Goal: Task Accomplishment & Management: Manage account settings

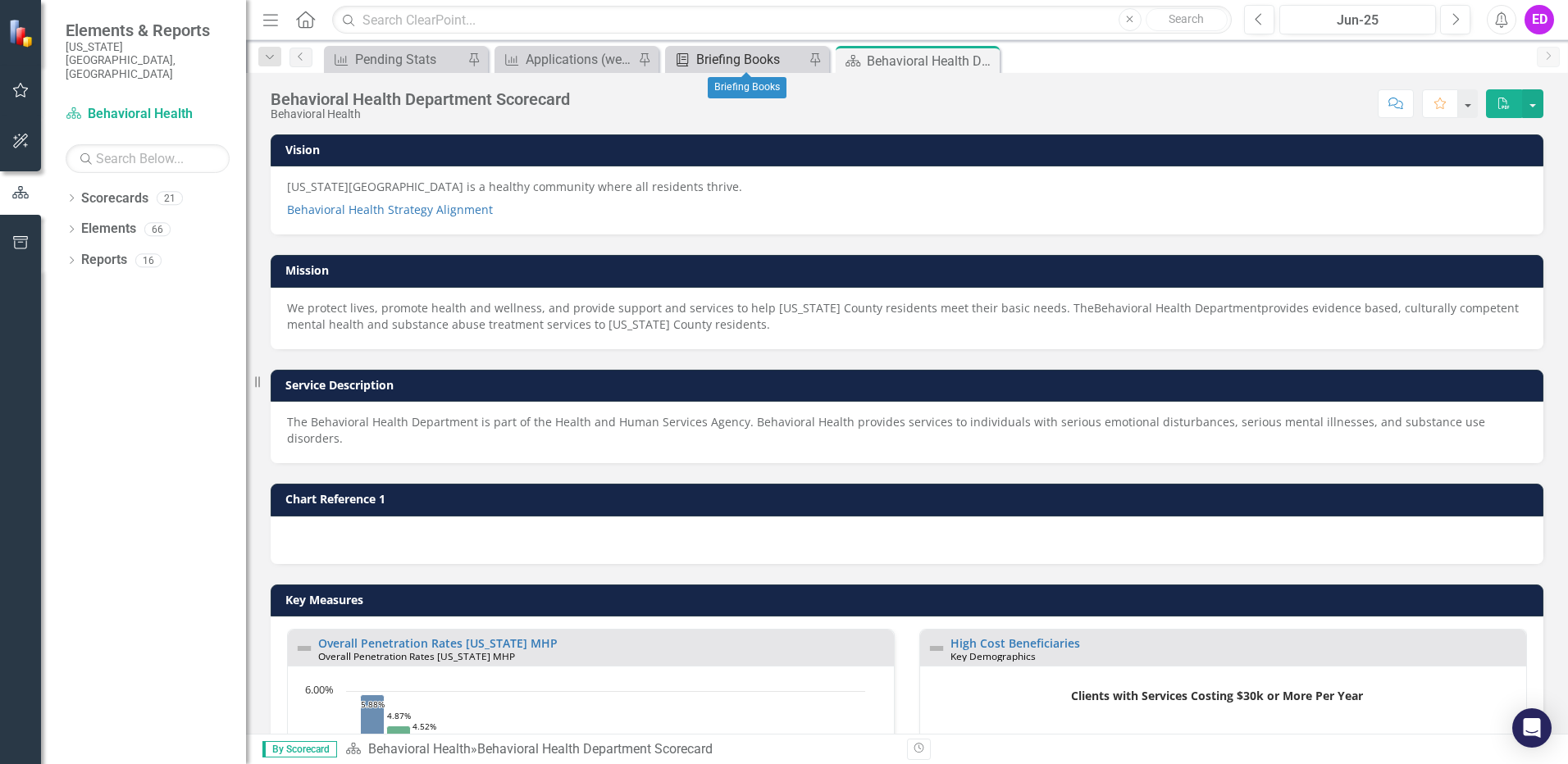
click at [750, 60] on div "Briefing Books" at bounding box center [750, 59] width 108 height 21
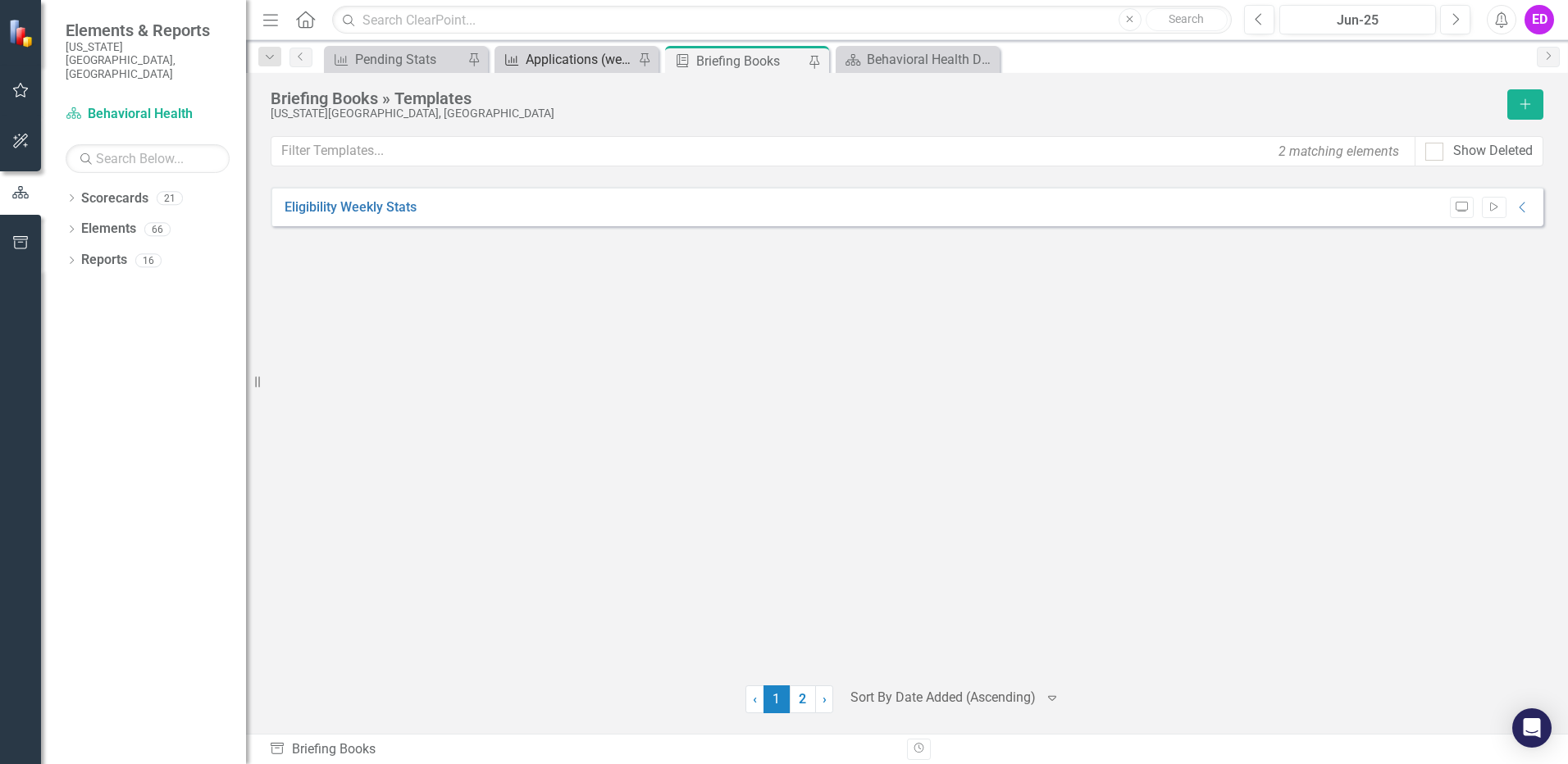
click at [555, 56] on div "Applications (weekly)" at bounding box center [580, 59] width 108 height 21
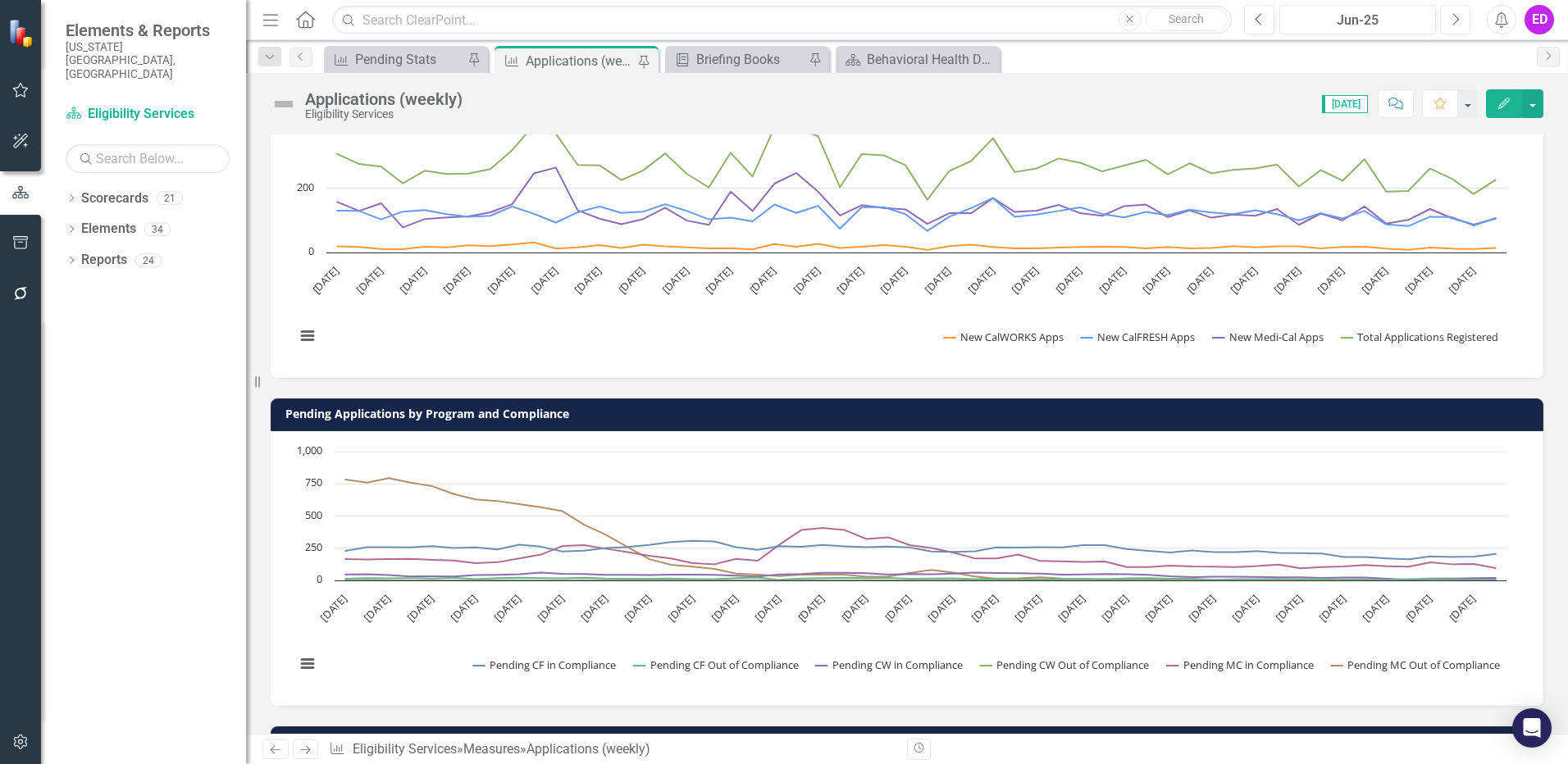
scroll to position [492, 0]
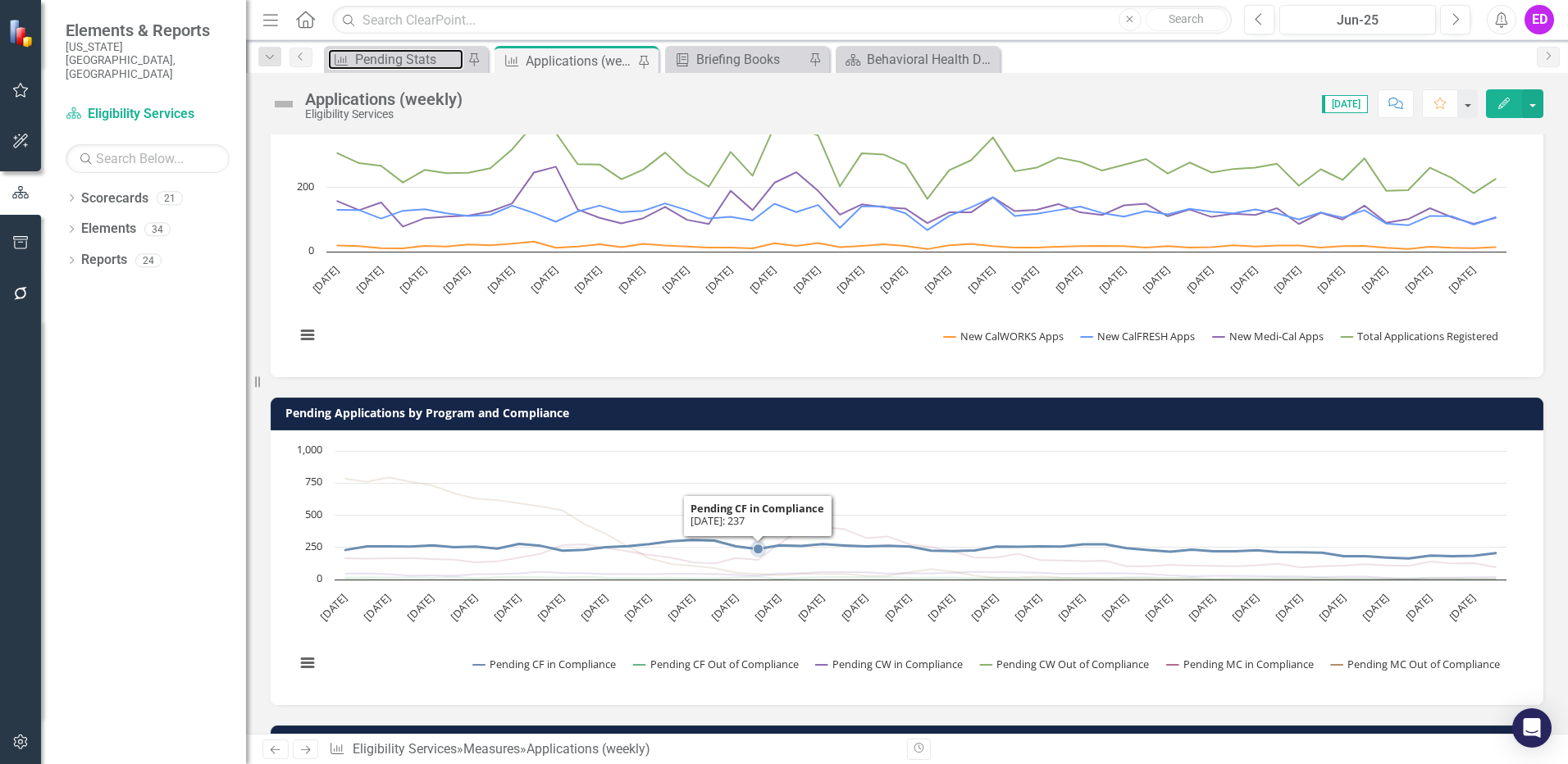
click at [436, 60] on div "Pending Stats" at bounding box center [410, 59] width 108 height 21
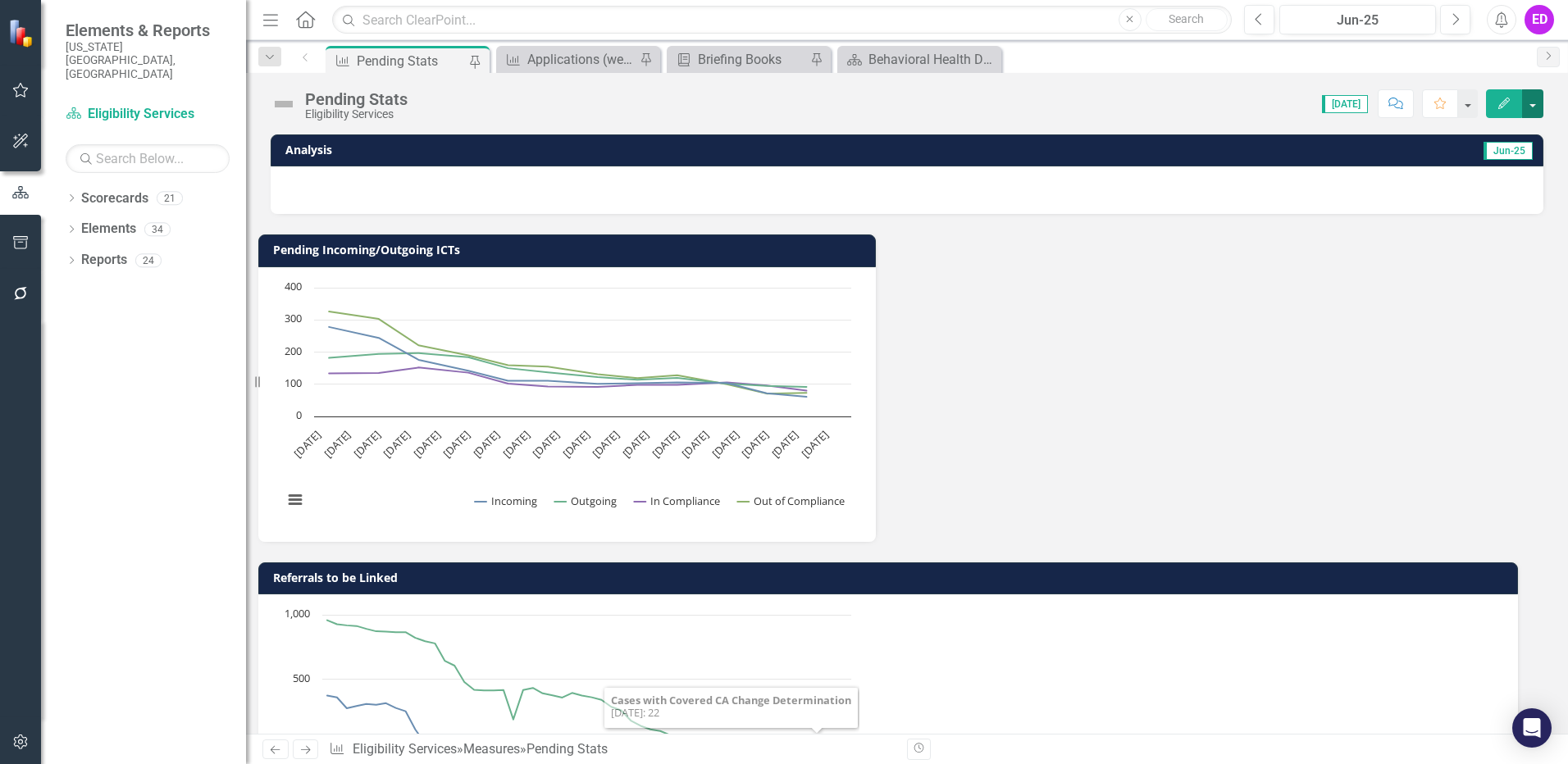
click at [1536, 105] on button "button" at bounding box center [1533, 103] width 22 height 28
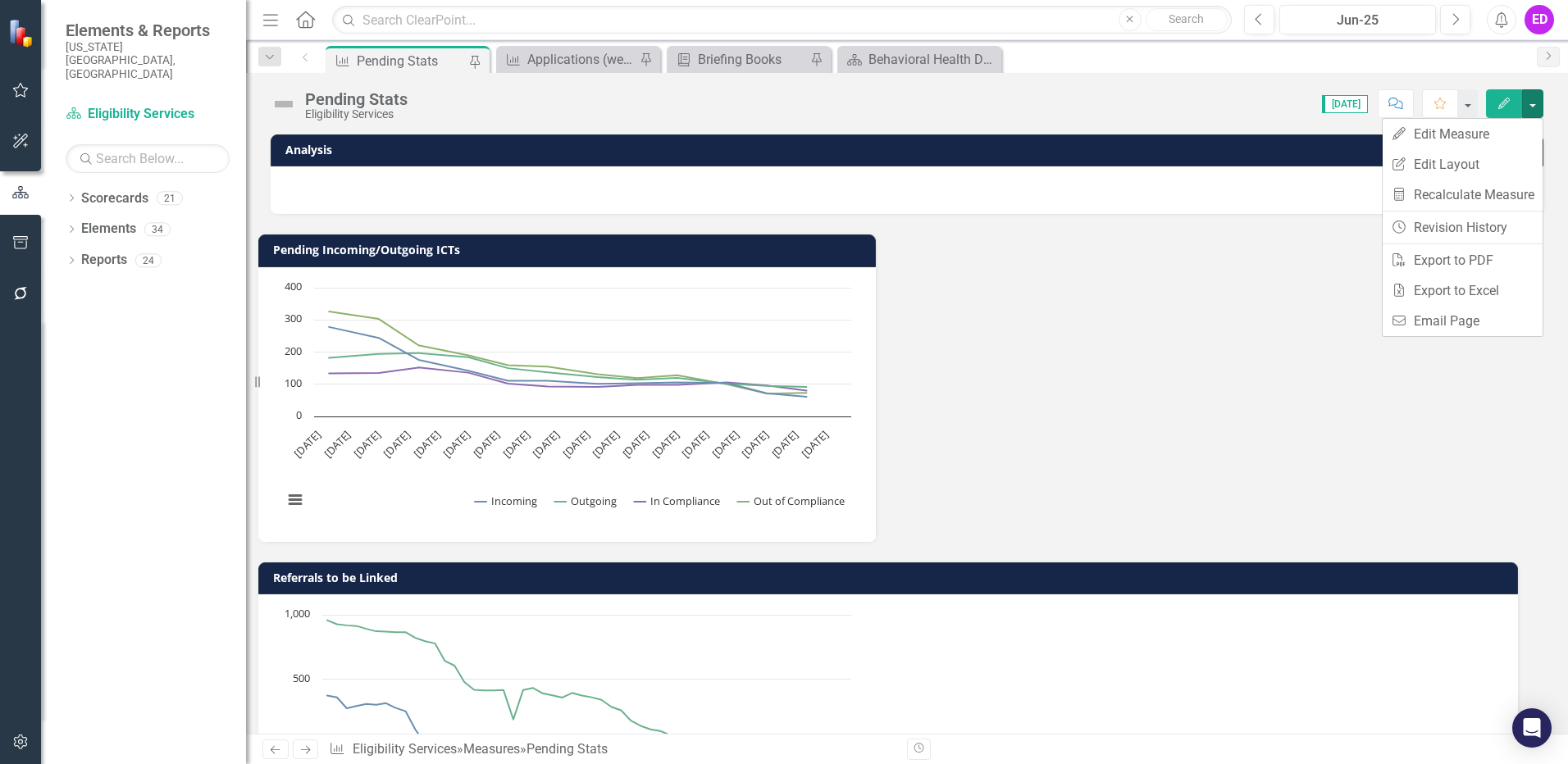
click at [1182, 75] on div "Pending Stats Eligibility Services Score: N/A [DATE] Completed Comment Favorite…" at bounding box center [908, 97] width 1322 height 49
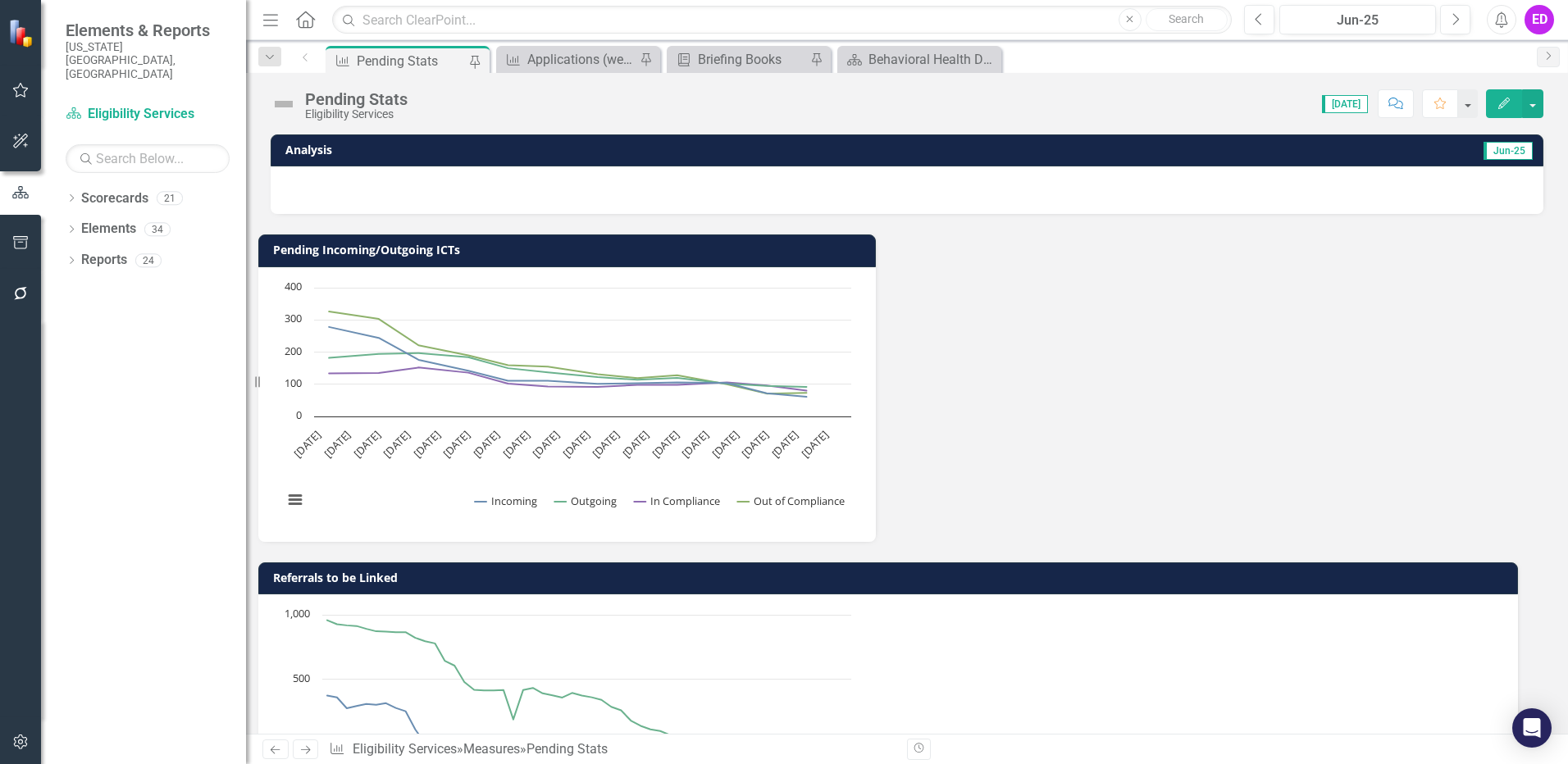
click at [1507, 91] on button "Edit" at bounding box center [1504, 103] width 36 height 28
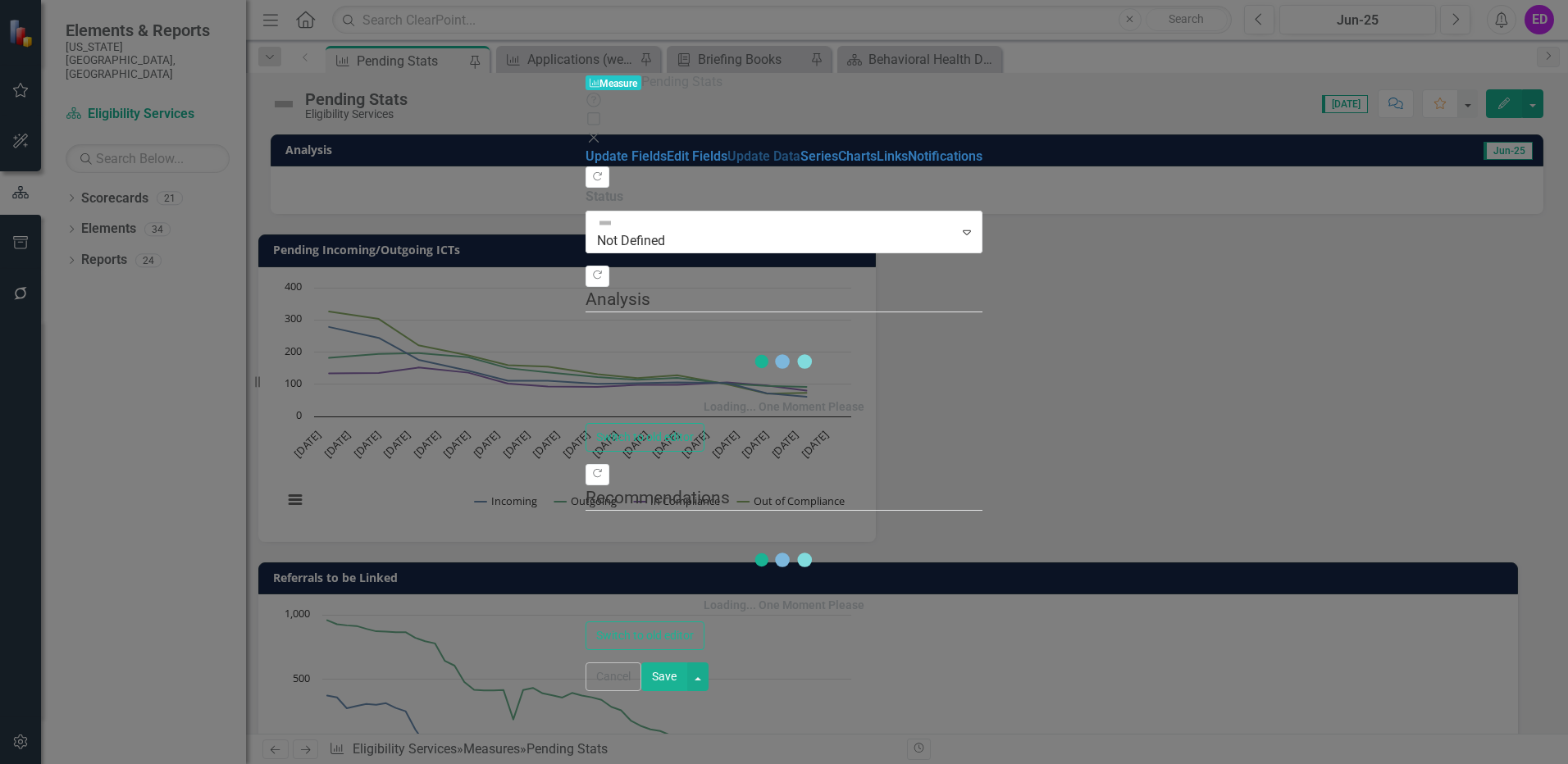
click at [728, 148] on link "Update Data" at bounding box center [764, 156] width 73 height 16
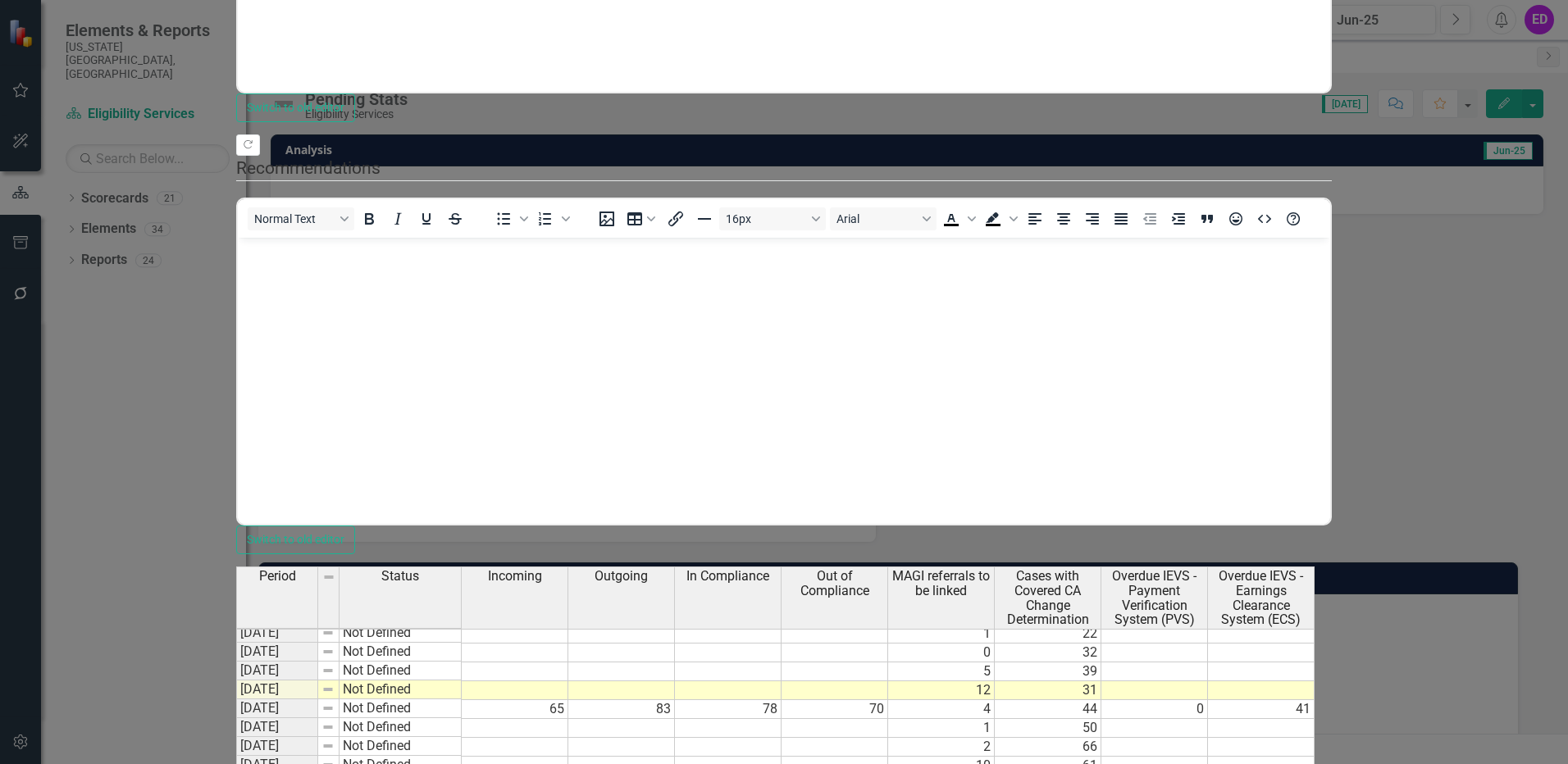
scroll to position [7815, 0]
type textarea "43"
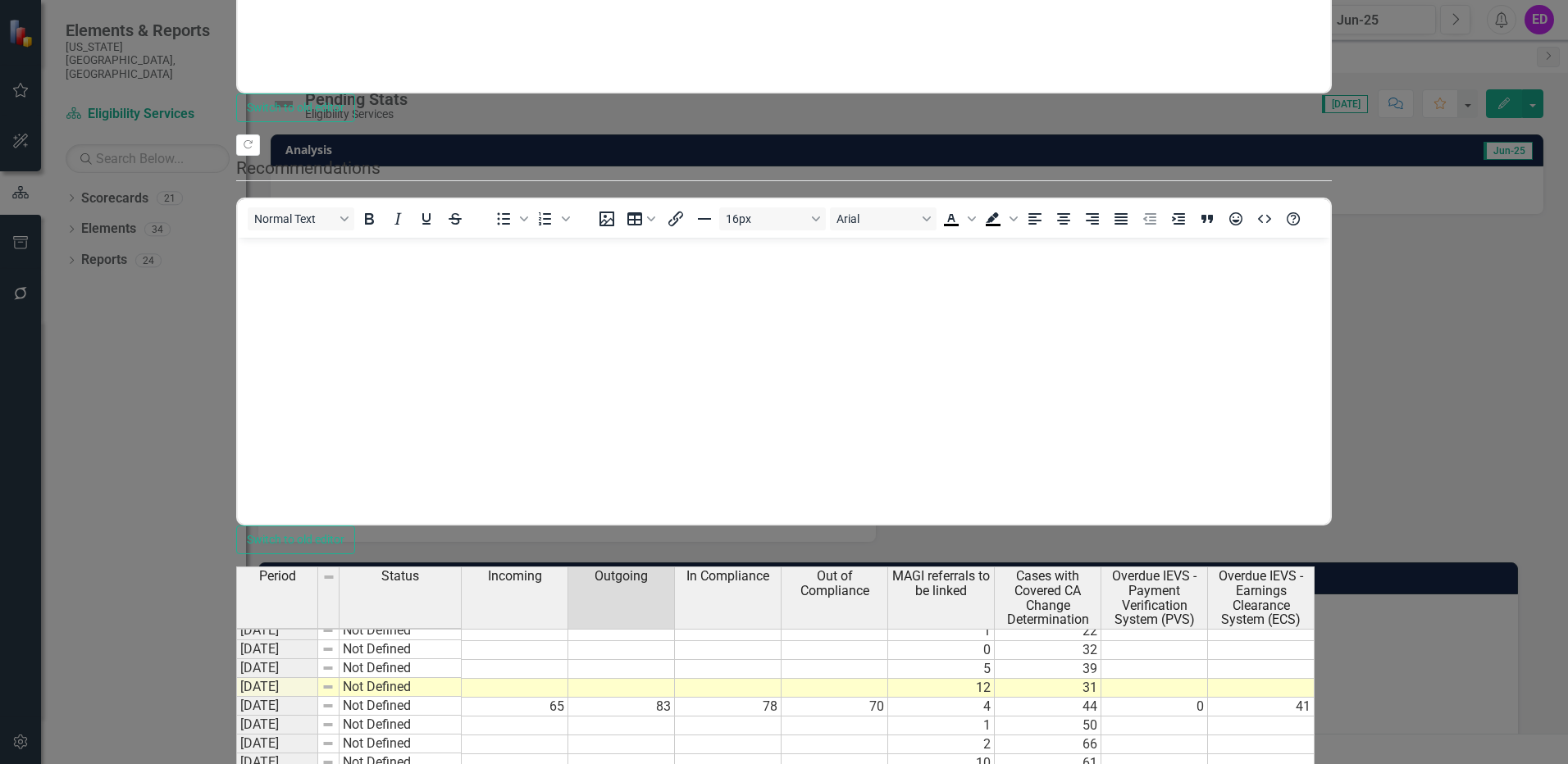
type textarea "62"
type textarea "84"
type textarea "43"
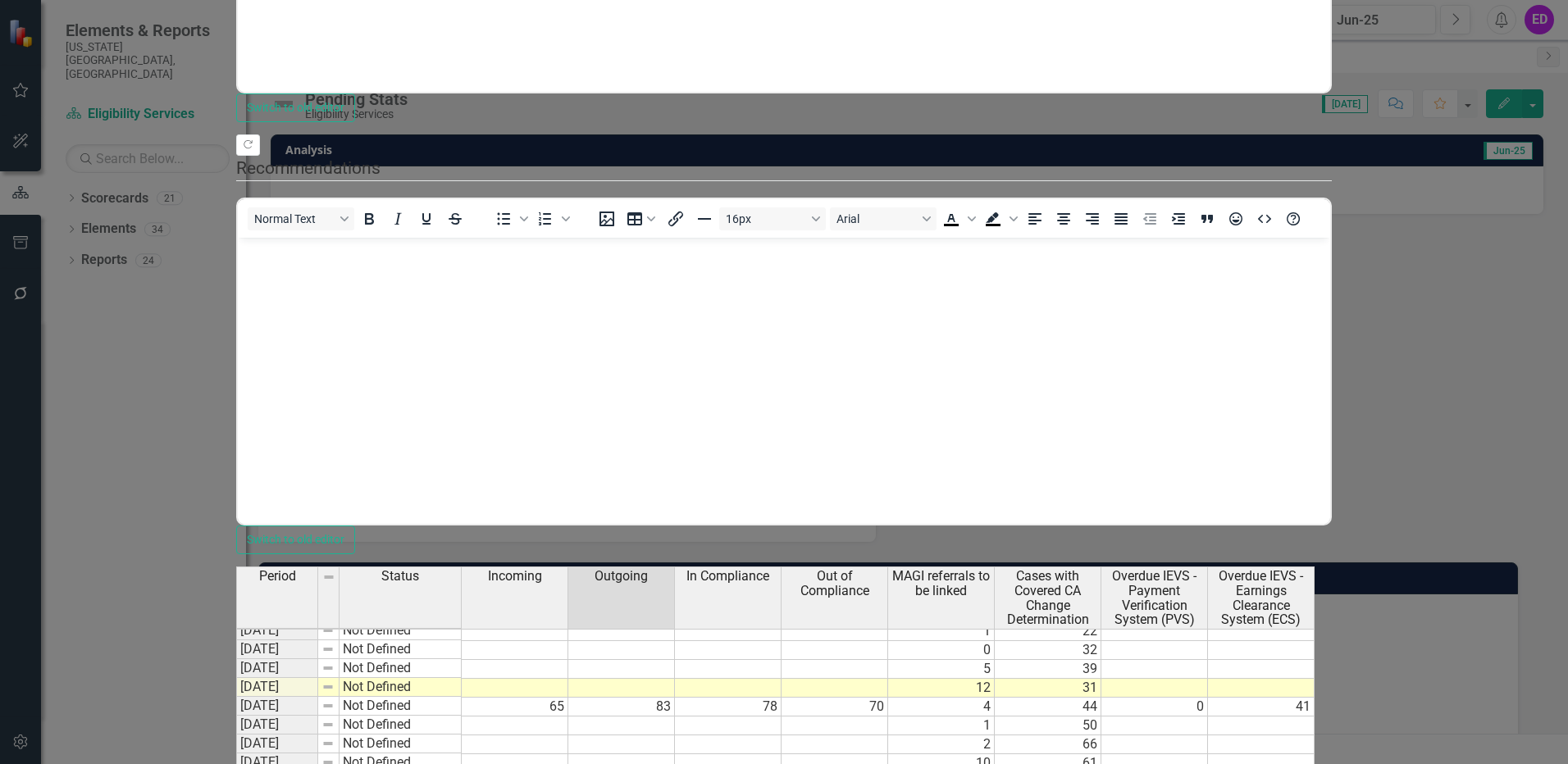
type textarea "62"
type textarea "84"
type textarea "5"
click at [236, 448] on div "Period Status Incoming Outgoing In Compliance Out of Compliance MAGI referrals …" at bounding box center [236, 778] width 0 height 893
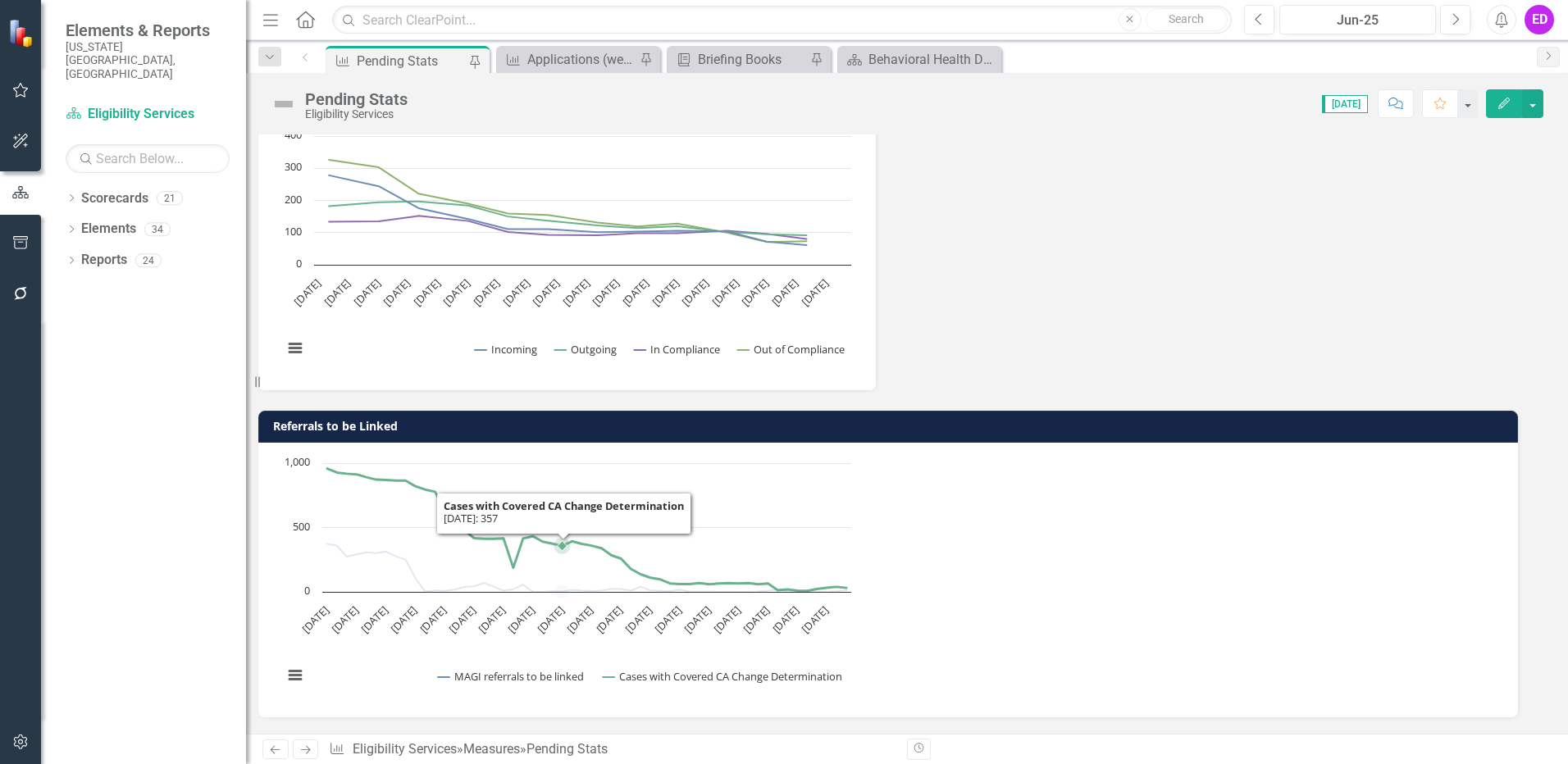
scroll to position [0, 0]
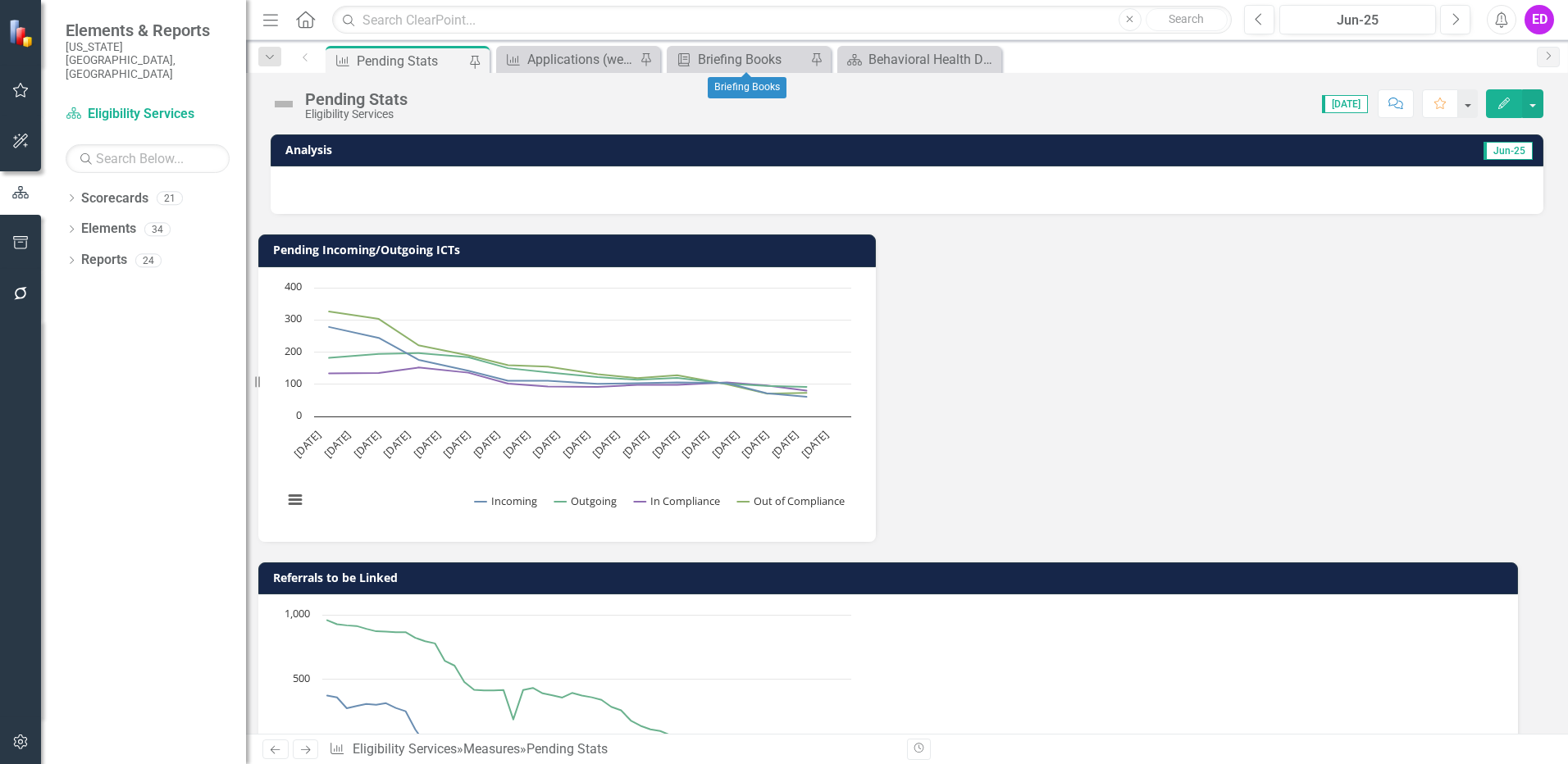
click at [791, 48] on div "Briefing Book Template Briefing Books Pin" at bounding box center [749, 59] width 164 height 27
click at [765, 58] on div "Briefing Books" at bounding box center [752, 59] width 108 height 21
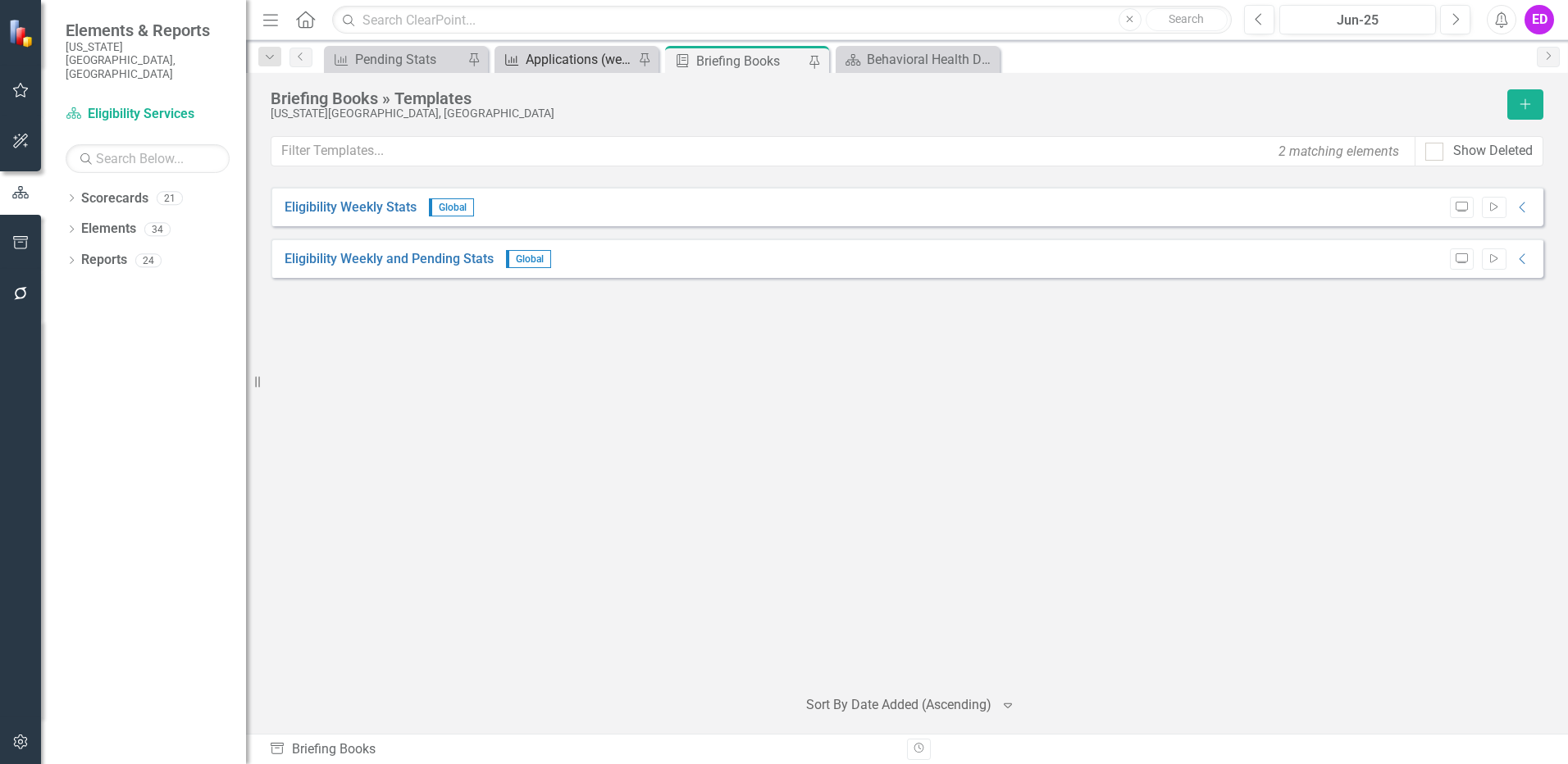
click at [591, 59] on div "Applications (weekly)" at bounding box center [580, 59] width 108 height 21
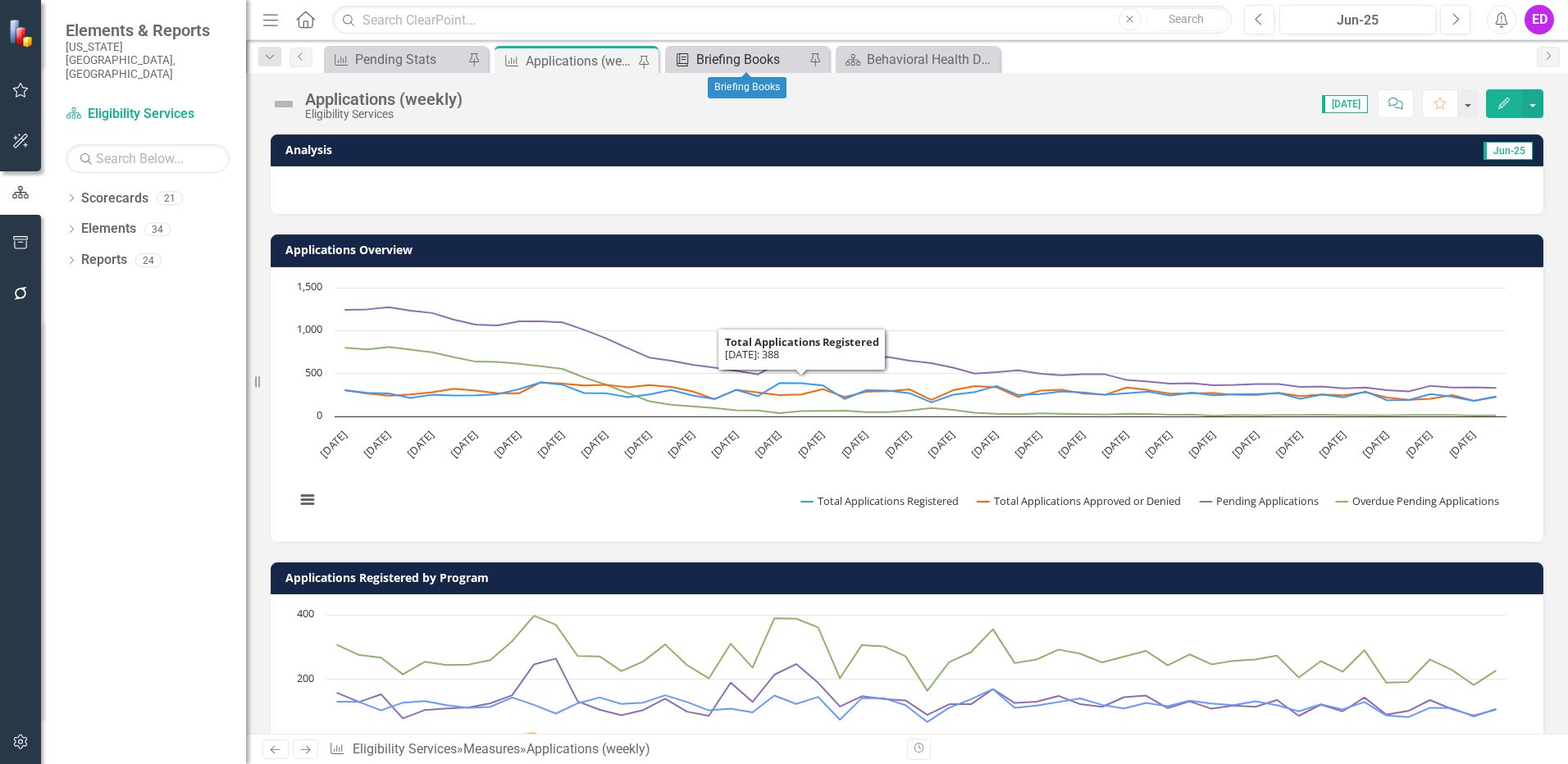
click at [769, 51] on div "Briefing Books" at bounding box center [750, 59] width 108 height 21
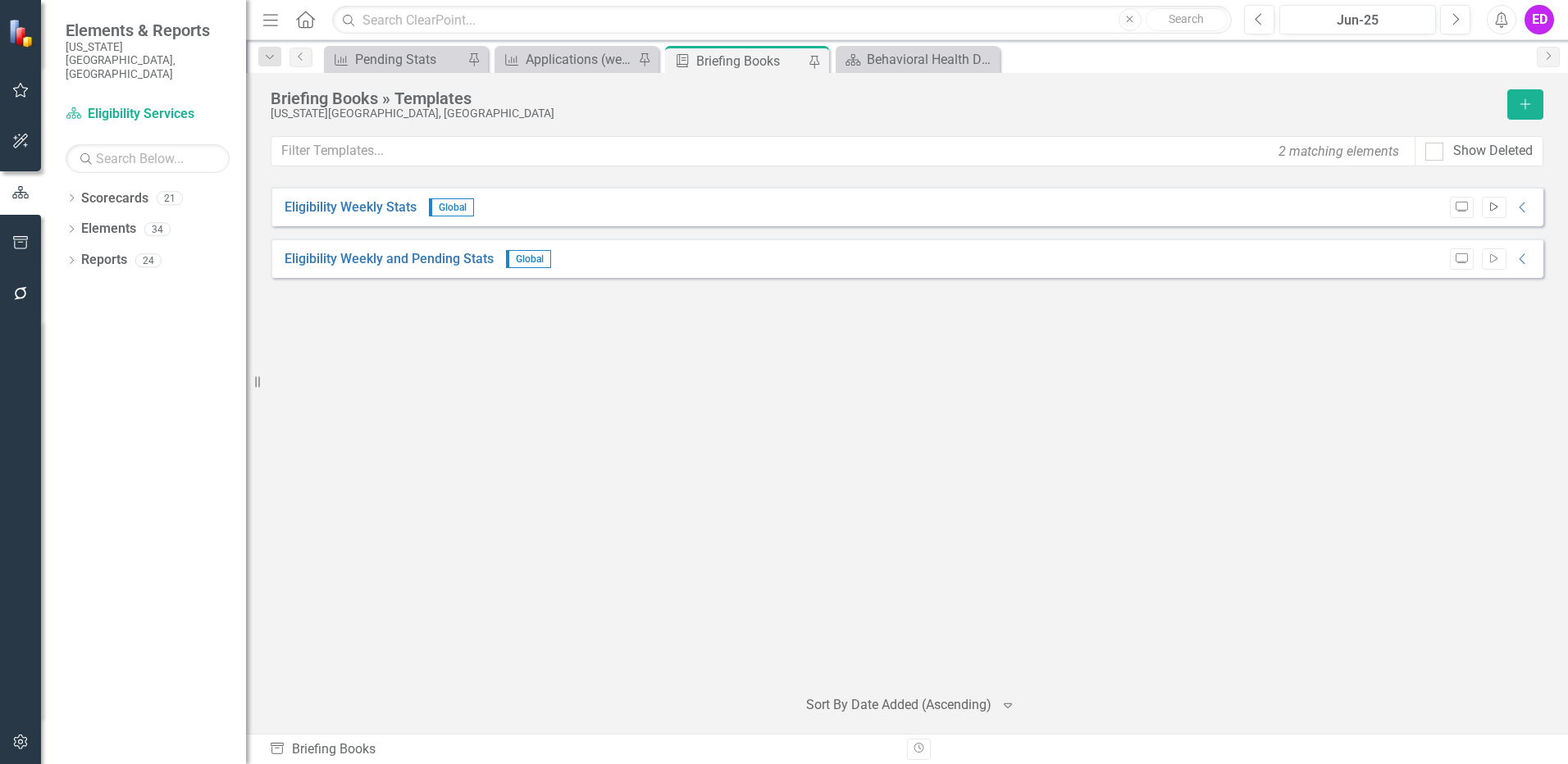
click at [1496, 206] on icon "Start" at bounding box center [1494, 207] width 12 height 10
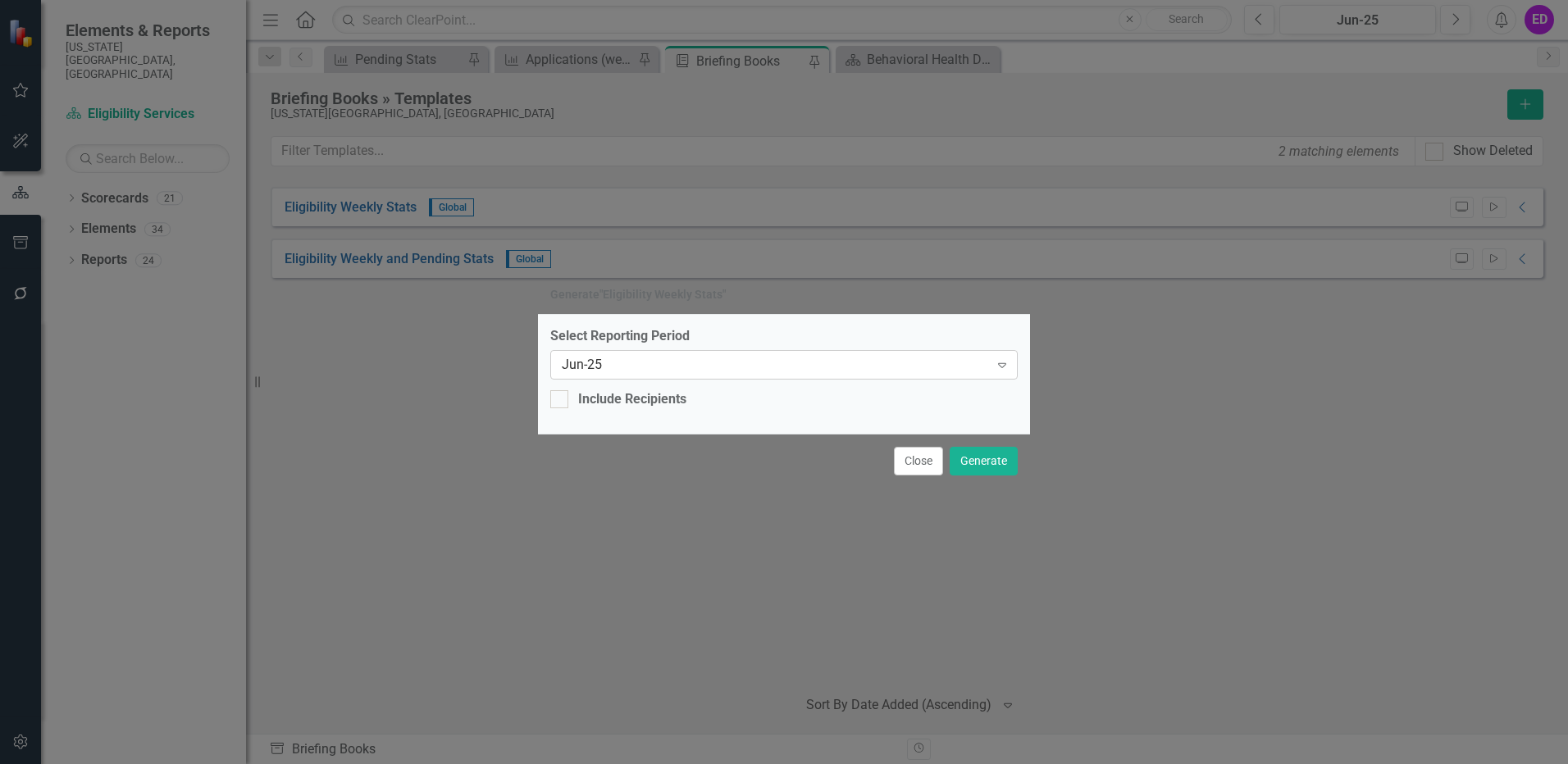
click at [1000, 370] on icon "Expand" at bounding box center [1003, 365] width 17 height 13
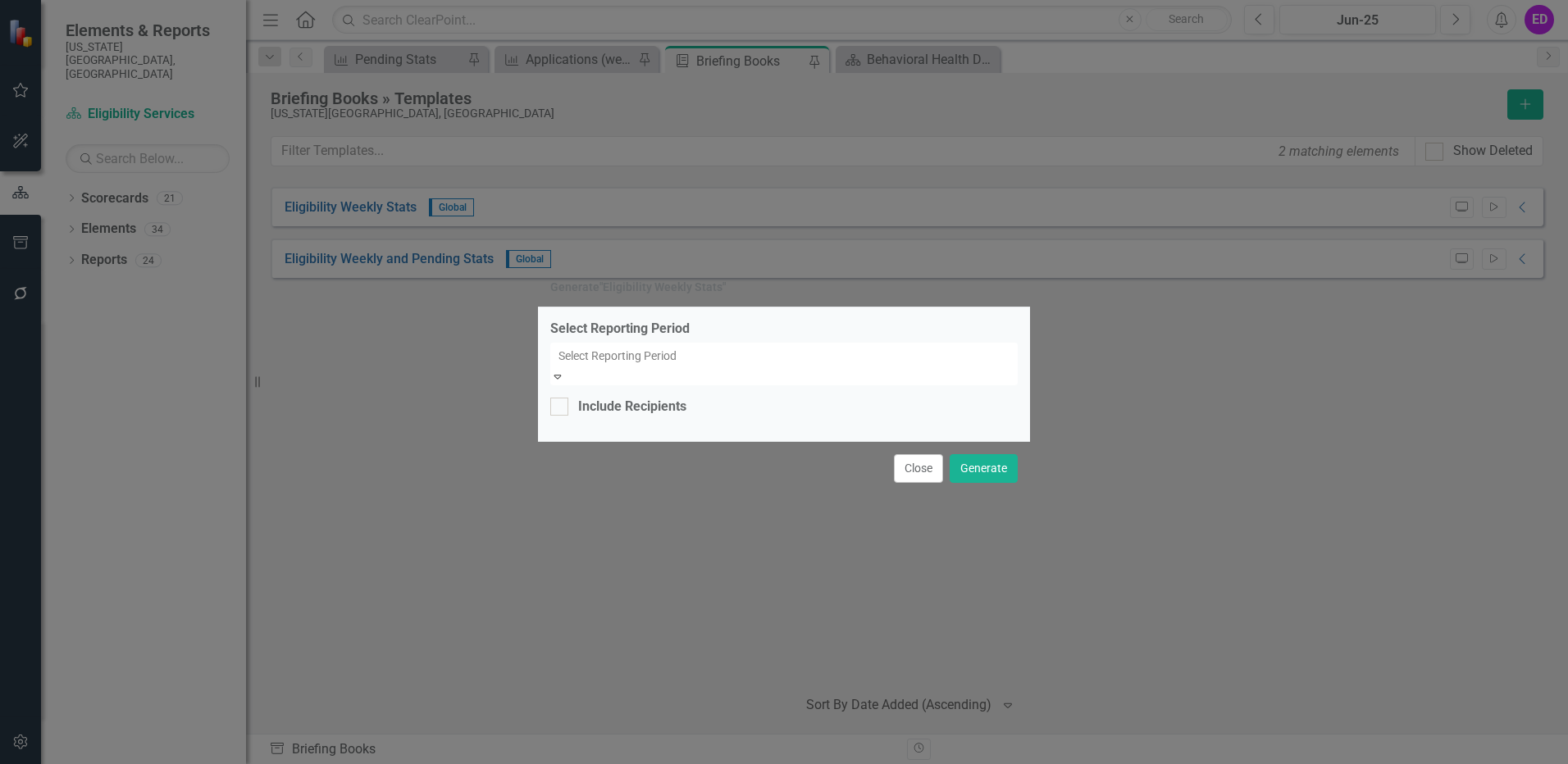
scroll to position [15432, 0]
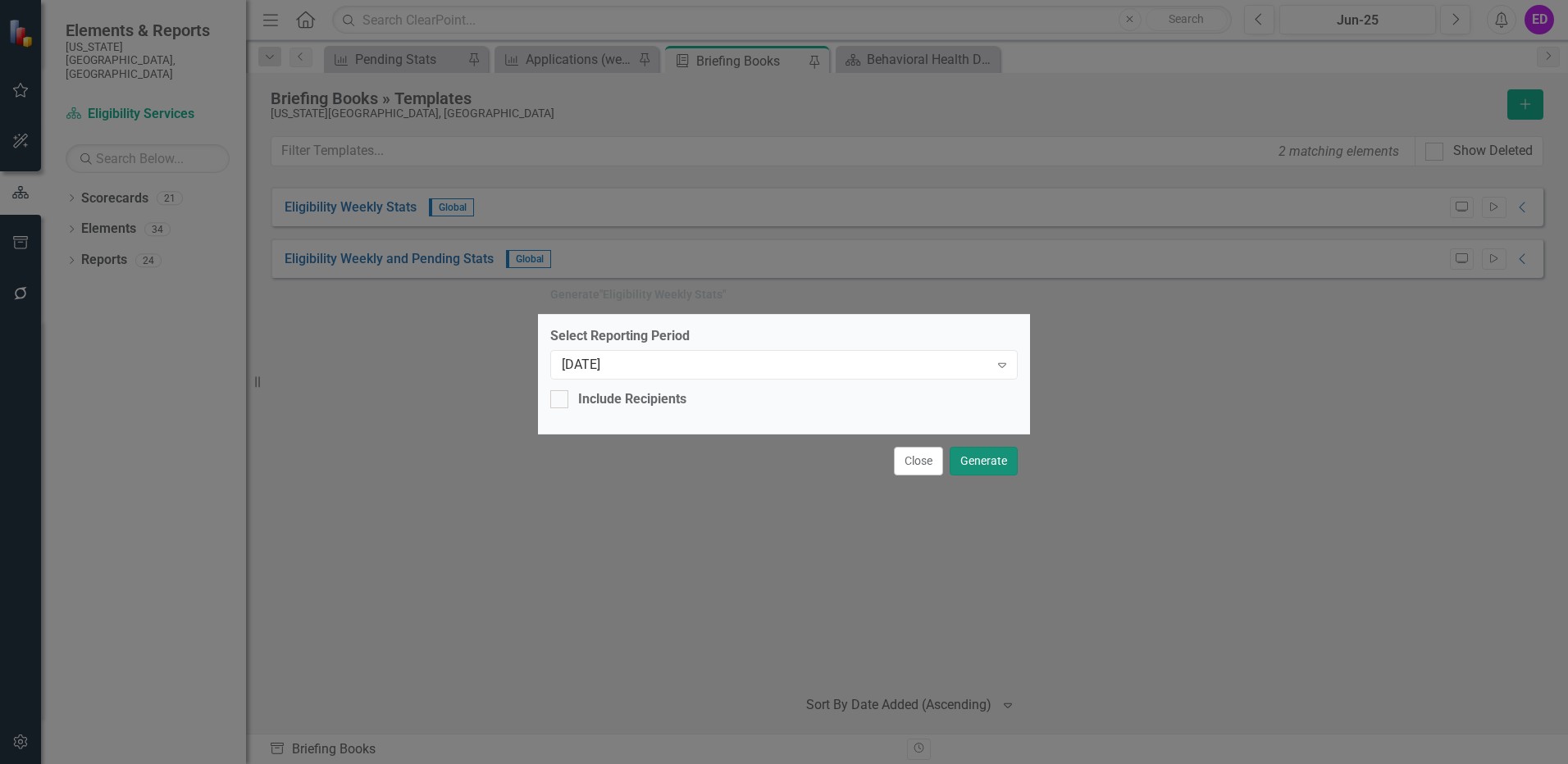
click at [998, 457] on button "Generate" at bounding box center [984, 461] width 68 height 28
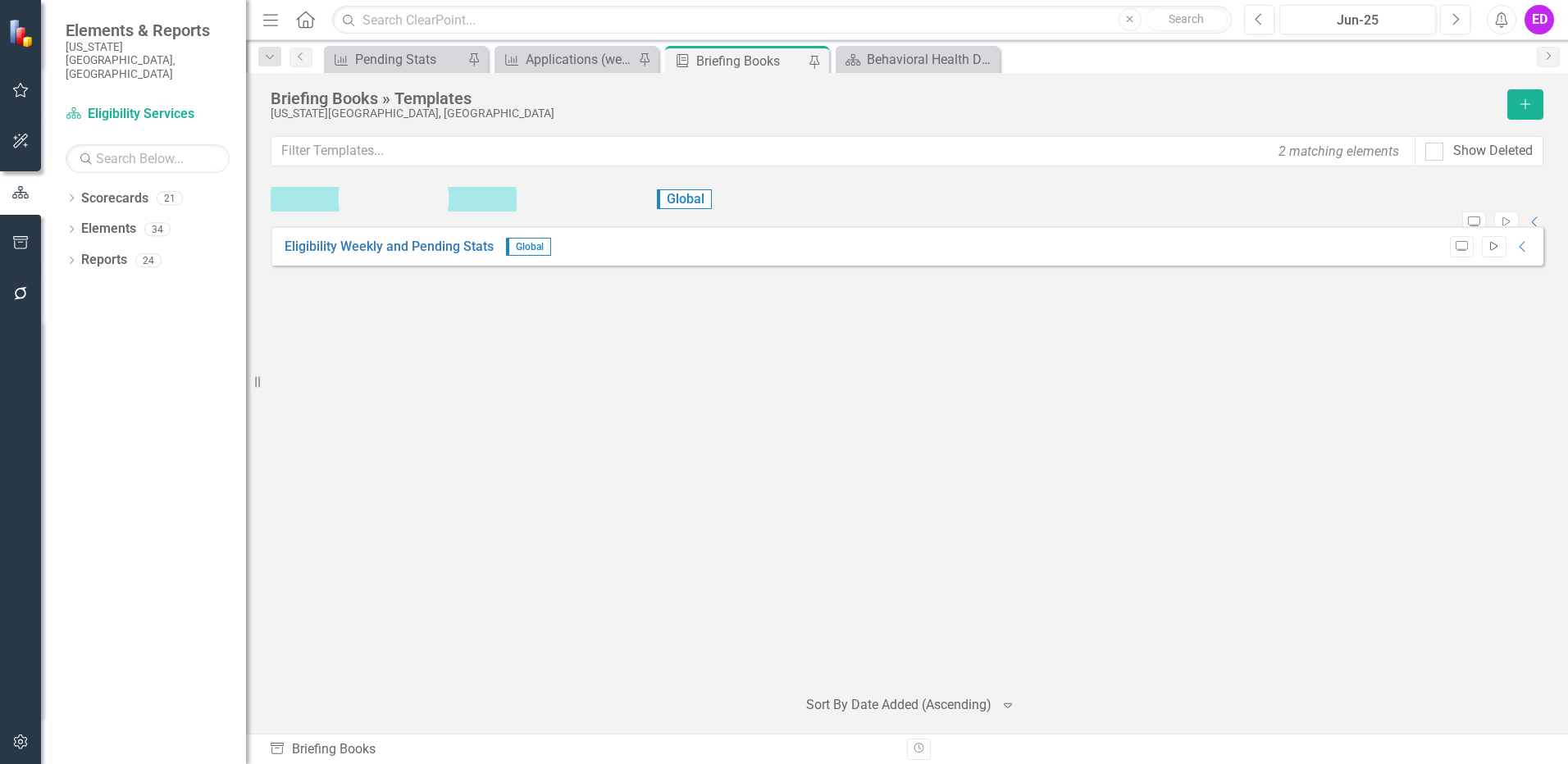
click at [1501, 251] on icon "Start" at bounding box center [1494, 247] width 12 height 10
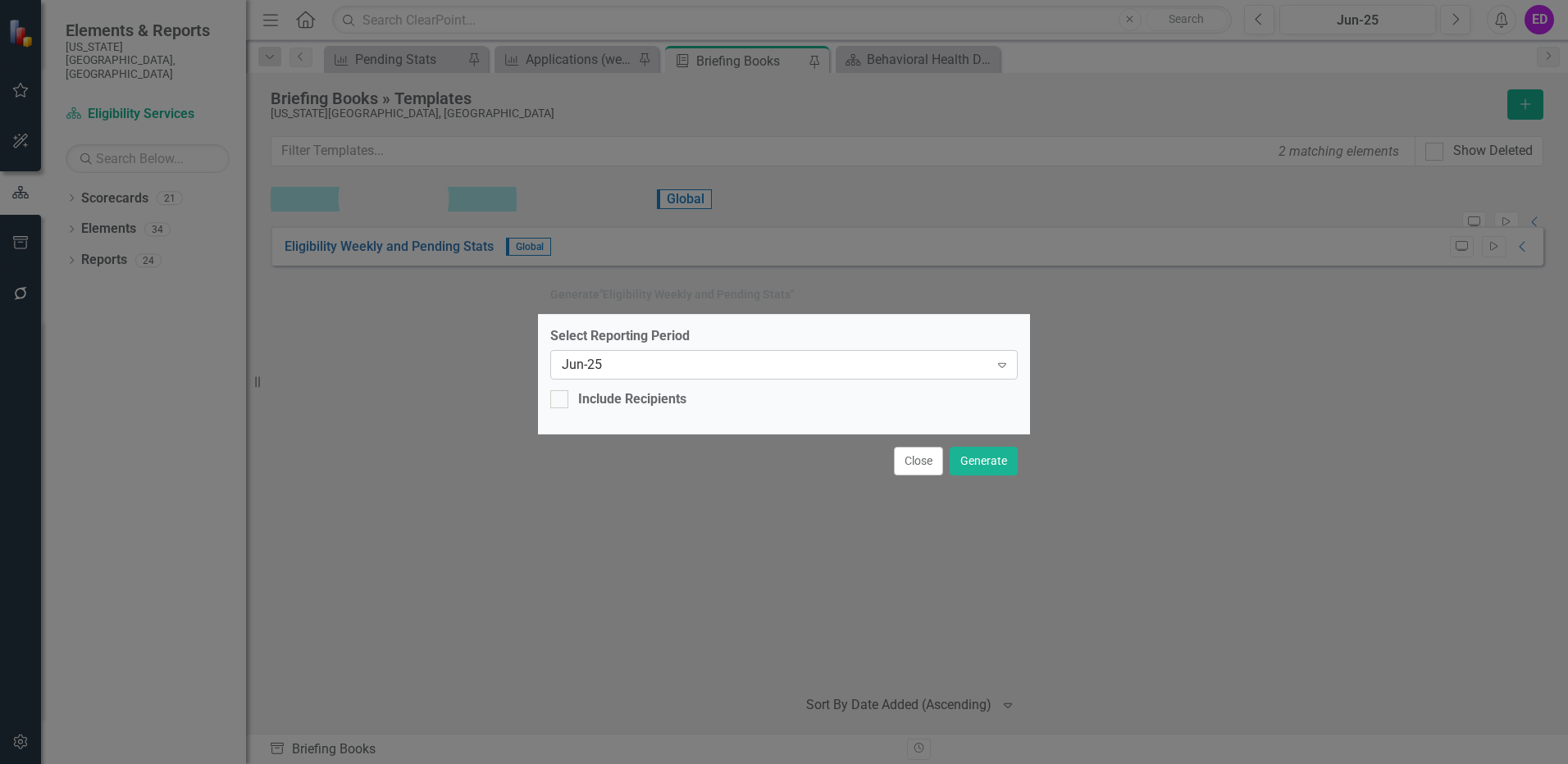
click at [910, 365] on div "Jun-25" at bounding box center [775, 365] width 427 height 19
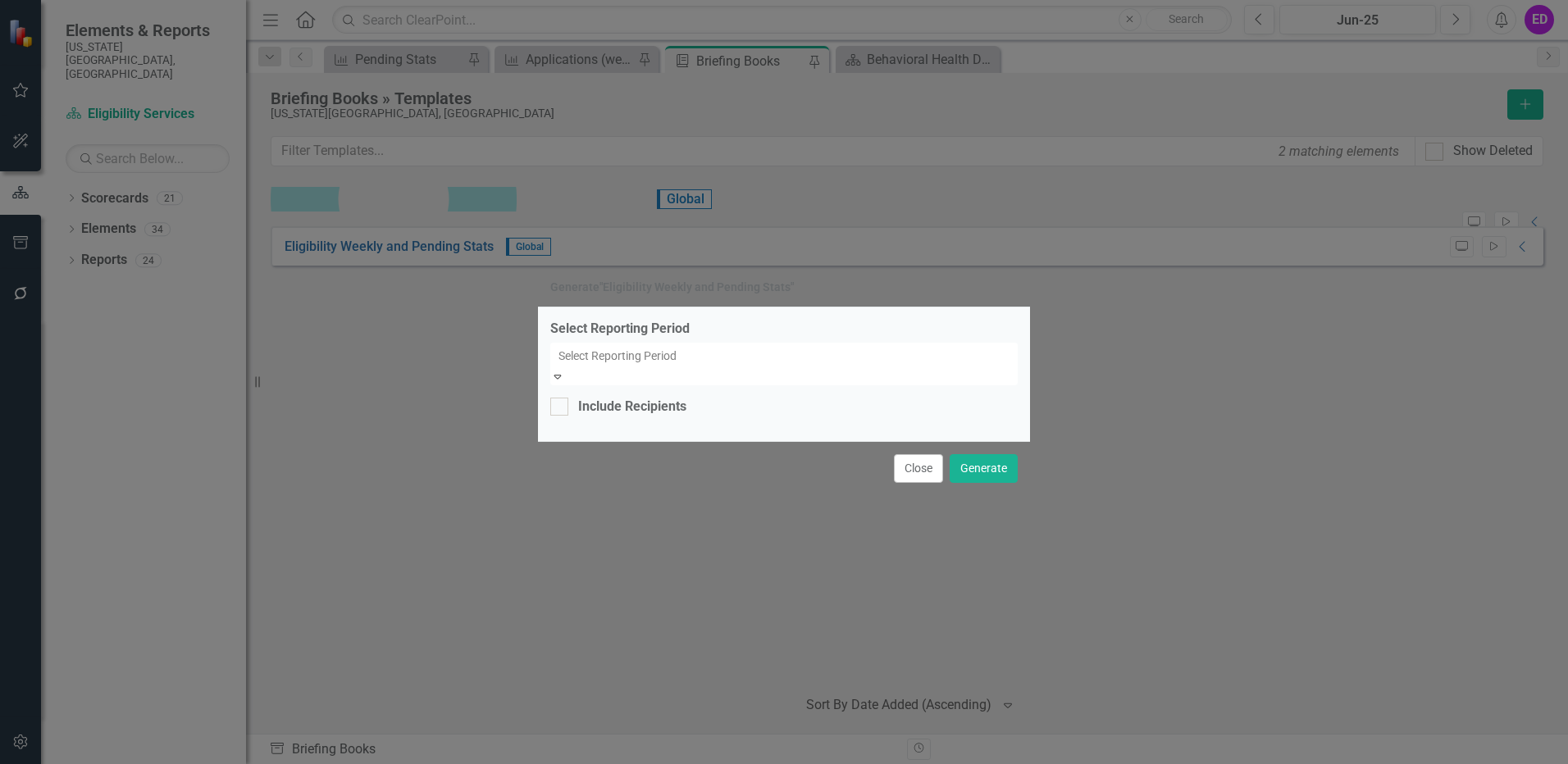
scroll to position [15515, 0]
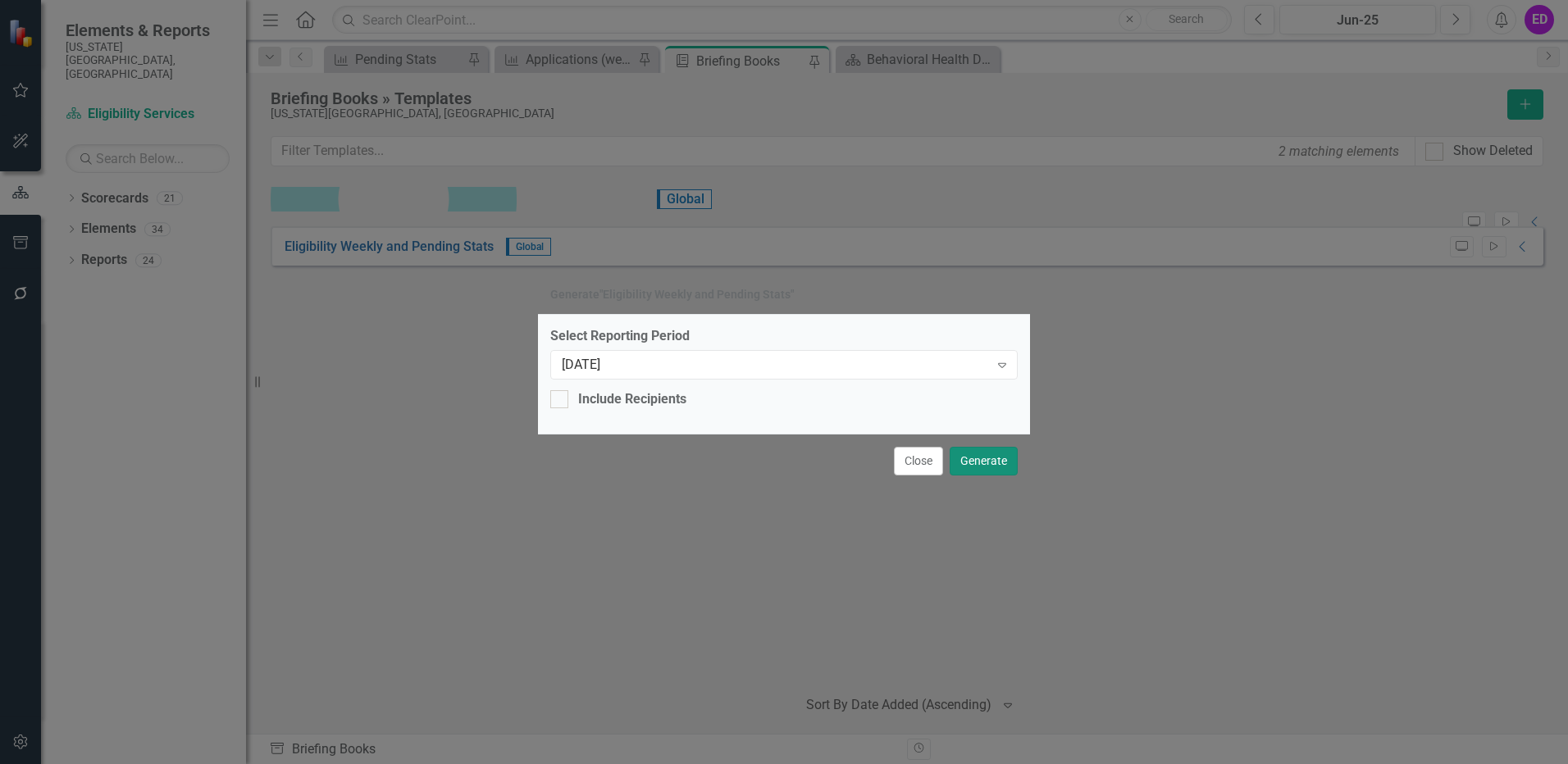
click at [1001, 464] on button "Generate" at bounding box center [984, 461] width 68 height 28
